Goal: Task Accomplishment & Management: Manage account settings

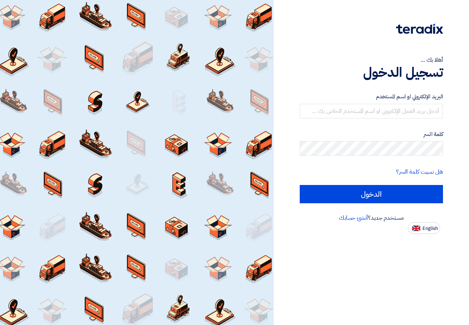
click at [398, 124] on form "البريد الإلكتروني او اسم المستخدم كلمة السر هل نسيت كلمة السر؟ الدخول" at bounding box center [370, 148] width 143 height 111
click at [396, 105] on input "text" at bounding box center [370, 111] width 143 height 15
click at [394, 112] on input "text" at bounding box center [370, 111] width 143 height 15
click at [385, 115] on input "text" at bounding box center [370, 111] width 143 height 15
click at [368, 111] on input "text" at bounding box center [370, 111] width 143 height 15
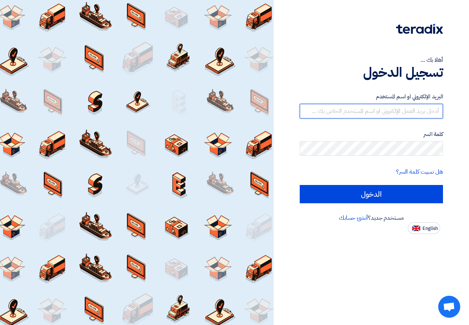
click at [368, 111] on input "text" at bounding box center [370, 111] width 143 height 15
drag, startPoint x: 340, startPoint y: 87, endPoint x: 340, endPoint y: 100, distance: 12.4
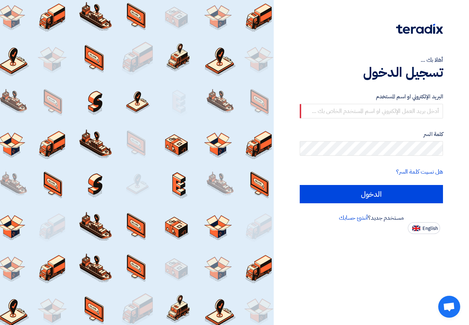
click at [340, 94] on div "البريد الإلكتروني او اسم المستخدم كلمة السر هل نسيت كلمة السر؟ الدخول" at bounding box center [370, 147] width 143 height 131
drag, startPoint x: 340, startPoint y: 101, endPoint x: 340, endPoint y: 110, distance: 9.2
click at [340, 107] on div "البريد الإلكتروني او اسم المستخدم" at bounding box center [370, 106] width 143 height 26
click at [340, 110] on input "text" at bounding box center [370, 111] width 143 height 15
click at [340, 111] on input "text" at bounding box center [370, 111] width 143 height 15
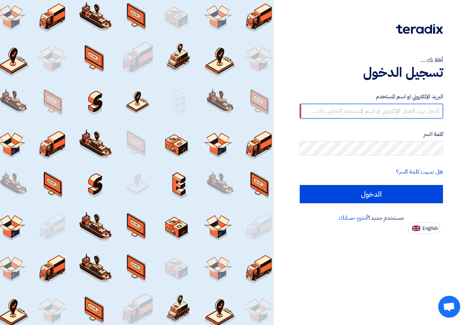
click at [332, 108] on input "text" at bounding box center [370, 111] width 143 height 15
paste input "[EMAIL_ADDRESS][DOMAIN_NAME]"
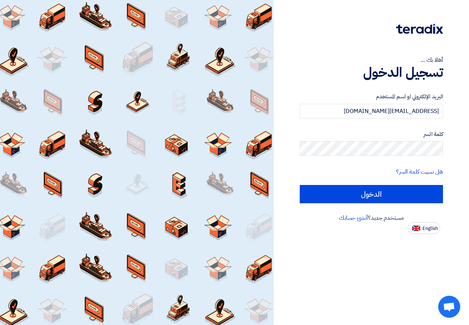
click at [344, 162] on form "البريد الإلكتروني او اسم المستخدم [EMAIL_ADDRESS][DOMAIN_NAME] كلمة السر هل نسي…" at bounding box center [370, 148] width 143 height 111
click at [346, 161] on form "البريد الإلكتروني او اسم المستخدم [EMAIL_ADDRESS][DOMAIN_NAME] كلمة السر هل نسي…" at bounding box center [370, 148] width 143 height 111
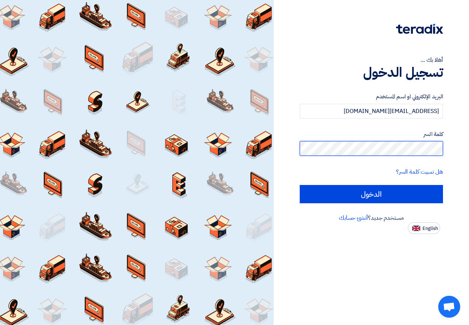
click at [299, 185] on input "الدخول" at bounding box center [370, 194] width 143 height 18
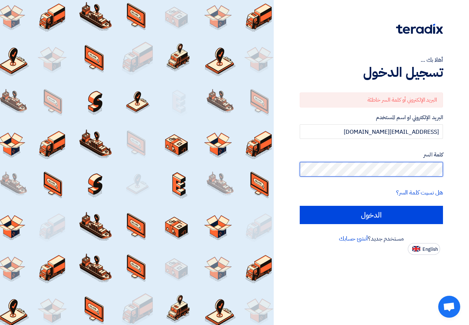
click at [299, 206] on input "الدخول" at bounding box center [370, 215] width 143 height 18
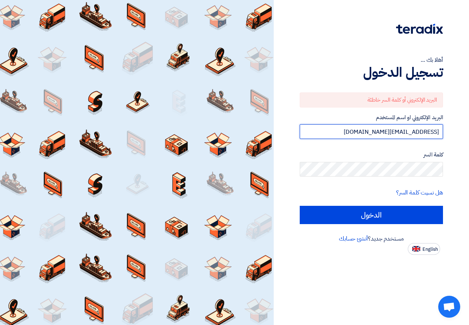
click at [415, 130] on input "[EMAIL_ADDRESS][DOMAIN_NAME]" at bounding box center [370, 131] width 143 height 15
click at [400, 133] on input "[EMAIL_ADDRESS][DOMAIN_NAME]" at bounding box center [370, 131] width 143 height 15
click at [372, 130] on input "[EMAIL_ADDRESS][DOMAIN_NAME]" at bounding box center [370, 131] width 143 height 15
drag, startPoint x: 372, startPoint y: 130, endPoint x: 418, endPoint y: 135, distance: 46.8
click at [418, 135] on input "[EMAIL_ADDRESS][DOMAIN_NAME]" at bounding box center [370, 131] width 143 height 15
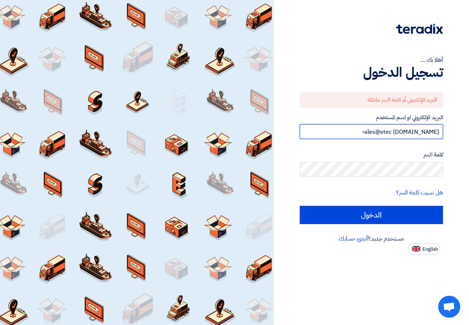
click at [377, 130] on input "[DOMAIN_NAME] ales@vtec-" at bounding box center [370, 131] width 143 height 15
click at [399, 130] on input "[EMAIL_ADDRESS][DOMAIN_NAME]" at bounding box center [370, 131] width 143 height 15
click at [364, 130] on input "[EMAIL_ADDRESS][DOMAIN_NAME]" at bounding box center [370, 131] width 143 height 15
click at [299, 206] on input "الدخول" at bounding box center [370, 215] width 143 height 18
click at [397, 130] on input "[EMAIL_ADDRESS][DOMAIN_NAME]" at bounding box center [370, 131] width 143 height 15
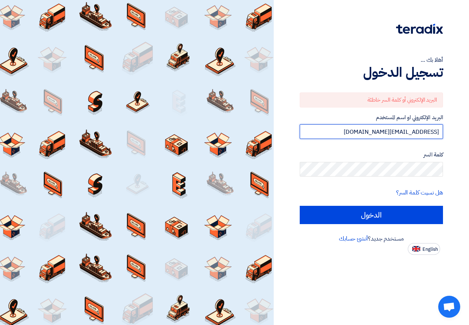
click at [399, 132] on input "[EMAIL_ADDRESS][DOMAIN_NAME]" at bounding box center [370, 131] width 143 height 15
click at [400, 132] on input "[EMAIL_ADDRESS][DOMAIN_NAME]" at bounding box center [370, 131] width 143 height 15
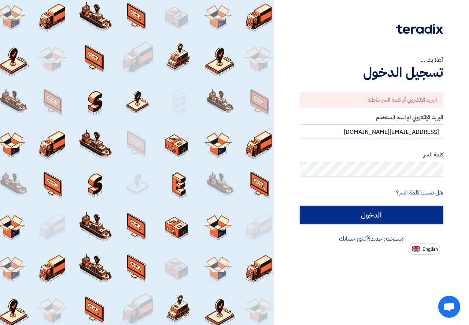
click at [374, 214] on input "الدخول" at bounding box center [370, 215] width 143 height 18
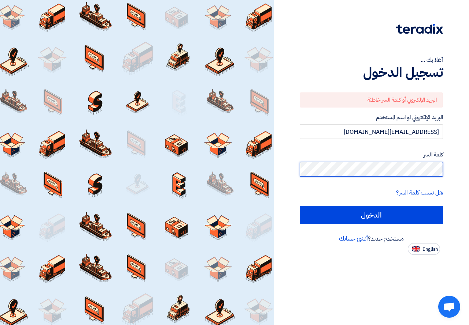
click at [299, 206] on input "الدخول" at bounding box center [370, 215] width 143 height 18
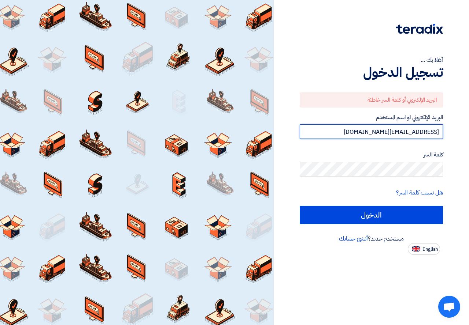
click at [399, 127] on input "[EMAIL_ADDRESS][DOMAIN_NAME]" at bounding box center [370, 131] width 143 height 15
click at [400, 130] on input "[EMAIL_ADDRESS][DOMAIN_NAME]" at bounding box center [370, 131] width 143 height 15
click at [299, 206] on input "الدخول" at bounding box center [370, 215] width 143 height 18
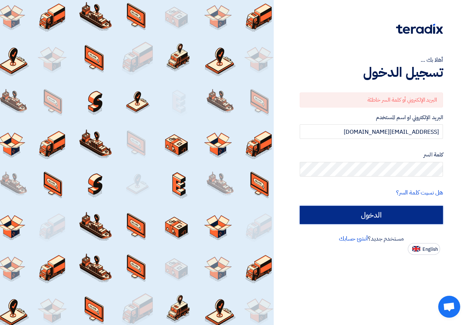
click at [370, 213] on input "الدخول" at bounding box center [370, 215] width 143 height 18
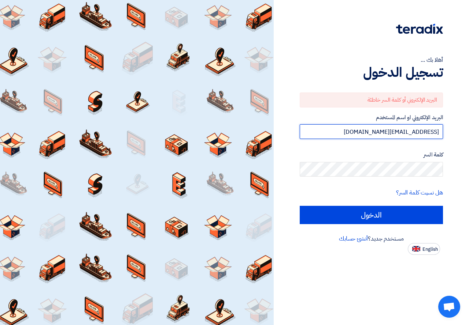
click at [388, 133] on input "[EMAIL_ADDRESS][DOMAIN_NAME]" at bounding box center [370, 131] width 143 height 15
click at [374, 130] on input "[EMAIL_ADDRESS][DOMAIN_NAME]" at bounding box center [370, 131] width 143 height 15
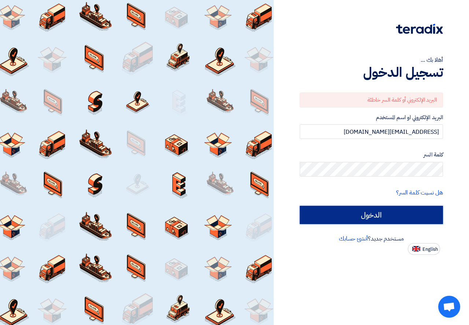
click at [378, 213] on input "الدخول" at bounding box center [370, 215] width 143 height 18
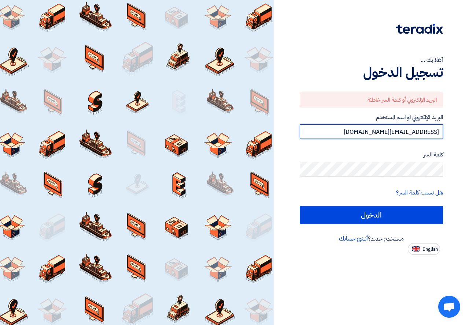
click at [389, 126] on input "[EMAIL_ADDRESS][DOMAIN_NAME]" at bounding box center [370, 131] width 143 height 15
click at [400, 132] on input "[EMAIL_ADDRESS][DOMAIN_NAME]" at bounding box center [370, 131] width 143 height 15
click at [299, 206] on input "الدخول" at bounding box center [370, 215] width 143 height 18
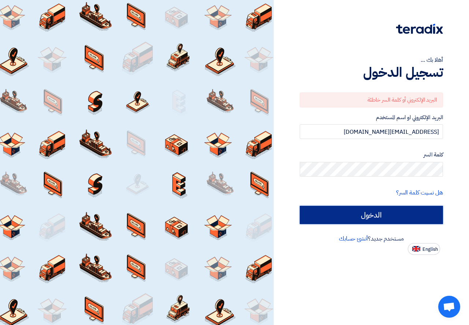
click at [377, 217] on input "الدخول" at bounding box center [370, 215] width 143 height 18
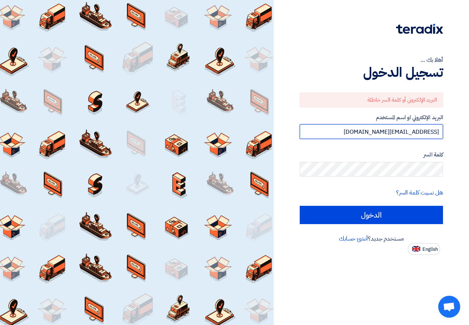
click at [379, 137] on input "[EMAIL_ADDRESS][DOMAIN_NAME]" at bounding box center [370, 131] width 143 height 15
drag, startPoint x: 379, startPoint y: 134, endPoint x: 383, endPoint y: 135, distance: 4.8
click at [382, 138] on input "[EMAIL_ADDRESS][DOMAIN_NAME]" at bounding box center [370, 131] width 143 height 15
click at [384, 132] on input "[EMAIL_ADDRESS][DOMAIN_NAME]" at bounding box center [370, 131] width 143 height 15
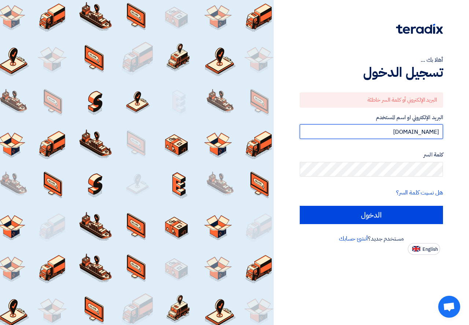
type input "[DOMAIN_NAME]"
drag, startPoint x: 379, startPoint y: 134, endPoint x: 439, endPoint y: 131, distance: 59.7
click at [439, 131] on input "text" at bounding box center [370, 131] width 143 height 15
drag, startPoint x: 405, startPoint y: 141, endPoint x: 399, endPoint y: 135, distance: 8.1
click at [405, 141] on form "البريد الإلكتروني أو كلمة السر خاطئة البريد الإلكتروني او اسم المستخدم كلمة الس…" at bounding box center [370, 159] width 143 height 132
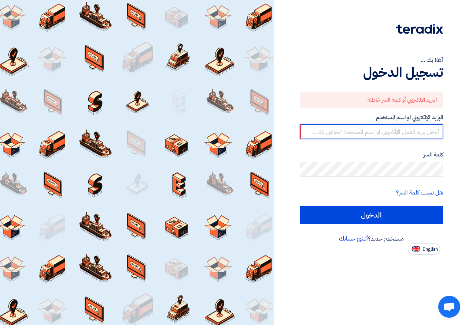
click at [397, 134] on input "text" at bounding box center [370, 131] width 143 height 15
type input "[EMAIL_ADDRESS][DOMAIN_NAME]"
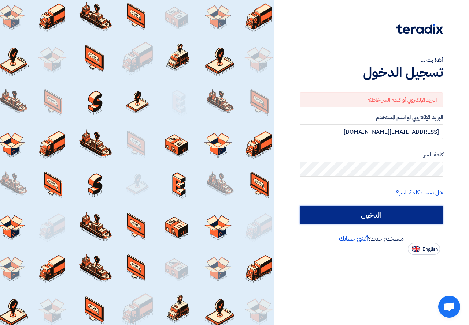
click at [376, 215] on input "الدخول" at bounding box center [370, 215] width 143 height 18
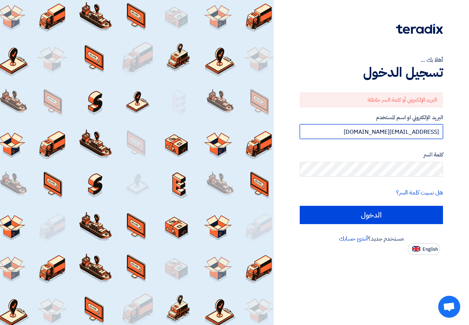
drag, startPoint x: 374, startPoint y: 131, endPoint x: 450, endPoint y: 131, distance: 75.8
click at [450, 131] on div "أهلا بك ... تسجيل الدخول البريد الإلكتروني أو كلمة السر خاطئة البريد الإلكتروني…" at bounding box center [371, 127] width 184 height 255
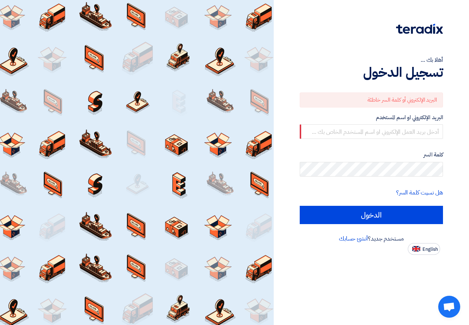
click at [292, 151] on div "أهلا بك ... تسجيل الدخول البريد الإلكتروني أو كلمة السر خاطئة البريد الإلكتروني…" at bounding box center [371, 127] width 184 height 255
